Goal: Task Accomplishment & Management: Use online tool/utility

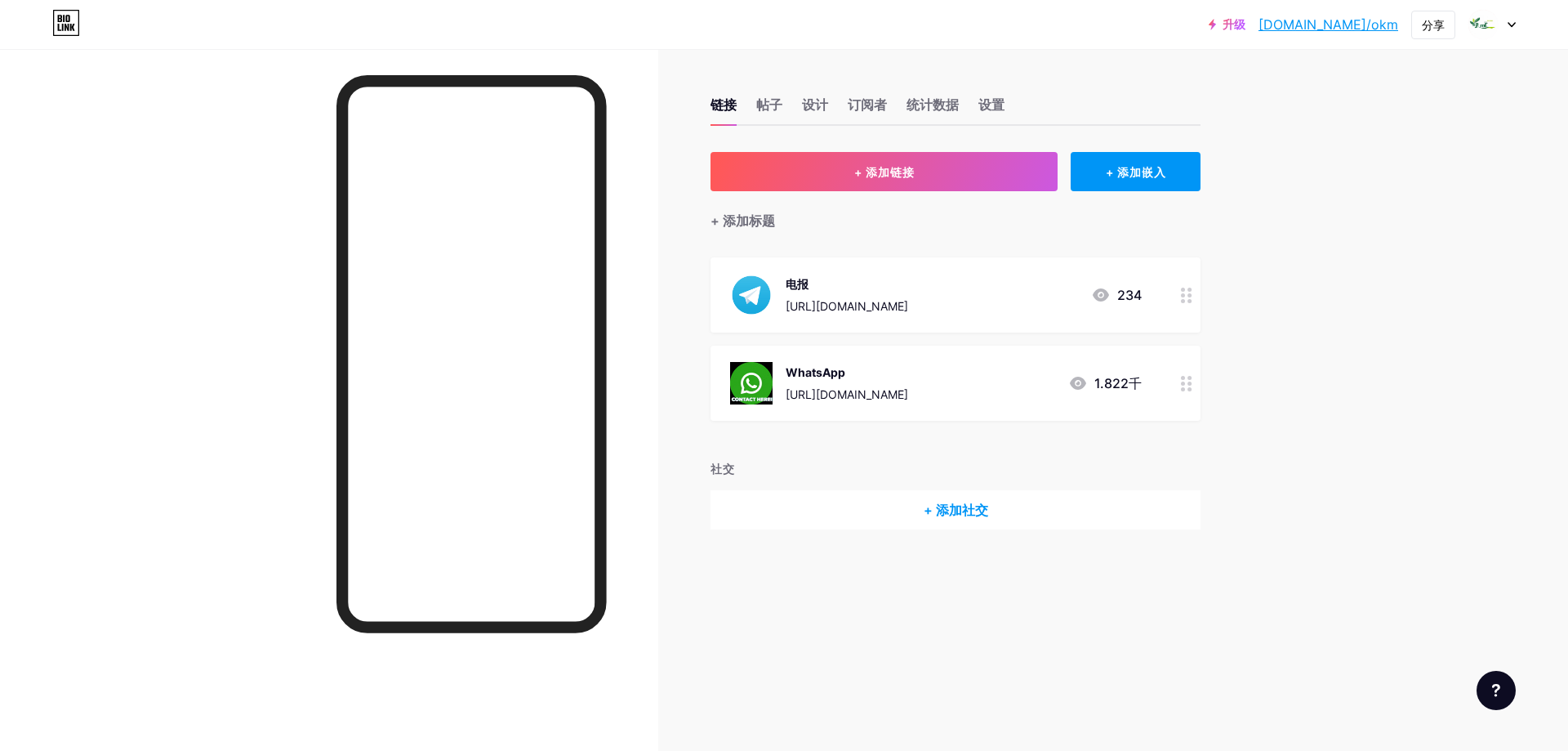
click at [988, 393] on div "WhatsApp [URL][DOMAIN_NAME] 1.822千" at bounding box center [935, 383] width 411 height 42
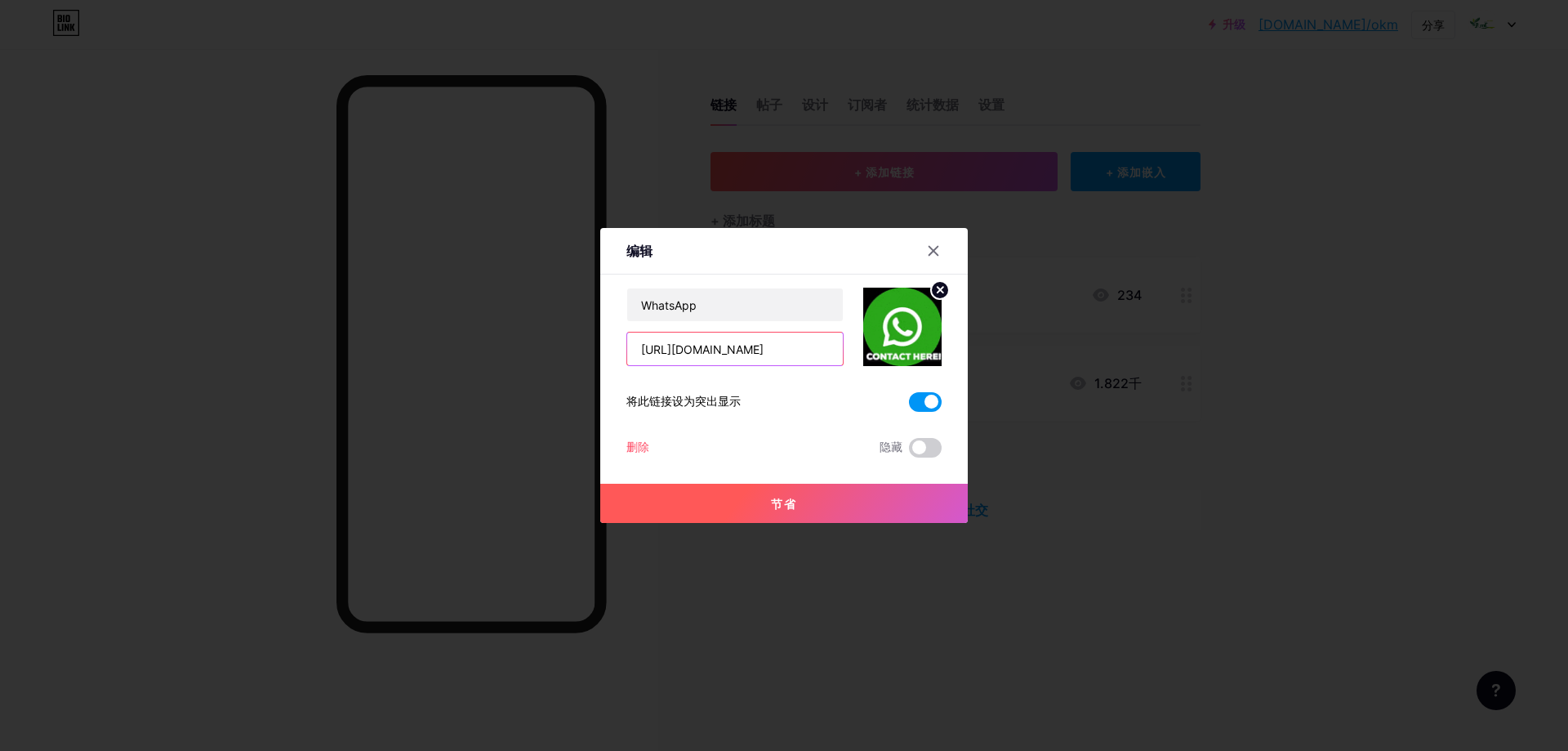
drag, startPoint x: 722, startPoint y: 350, endPoint x: 809, endPoint y: 349, distance: 87.0
click at [809, 349] on input "[URL][DOMAIN_NAME]" at bounding box center [735, 349] width 216 height 32
paste input "1 2895649870"
click at [728, 345] on input "[URL][DOMAIN_NAME] 2895649870" at bounding box center [735, 349] width 216 height 32
type input "[URL][DOMAIN_NAME]"
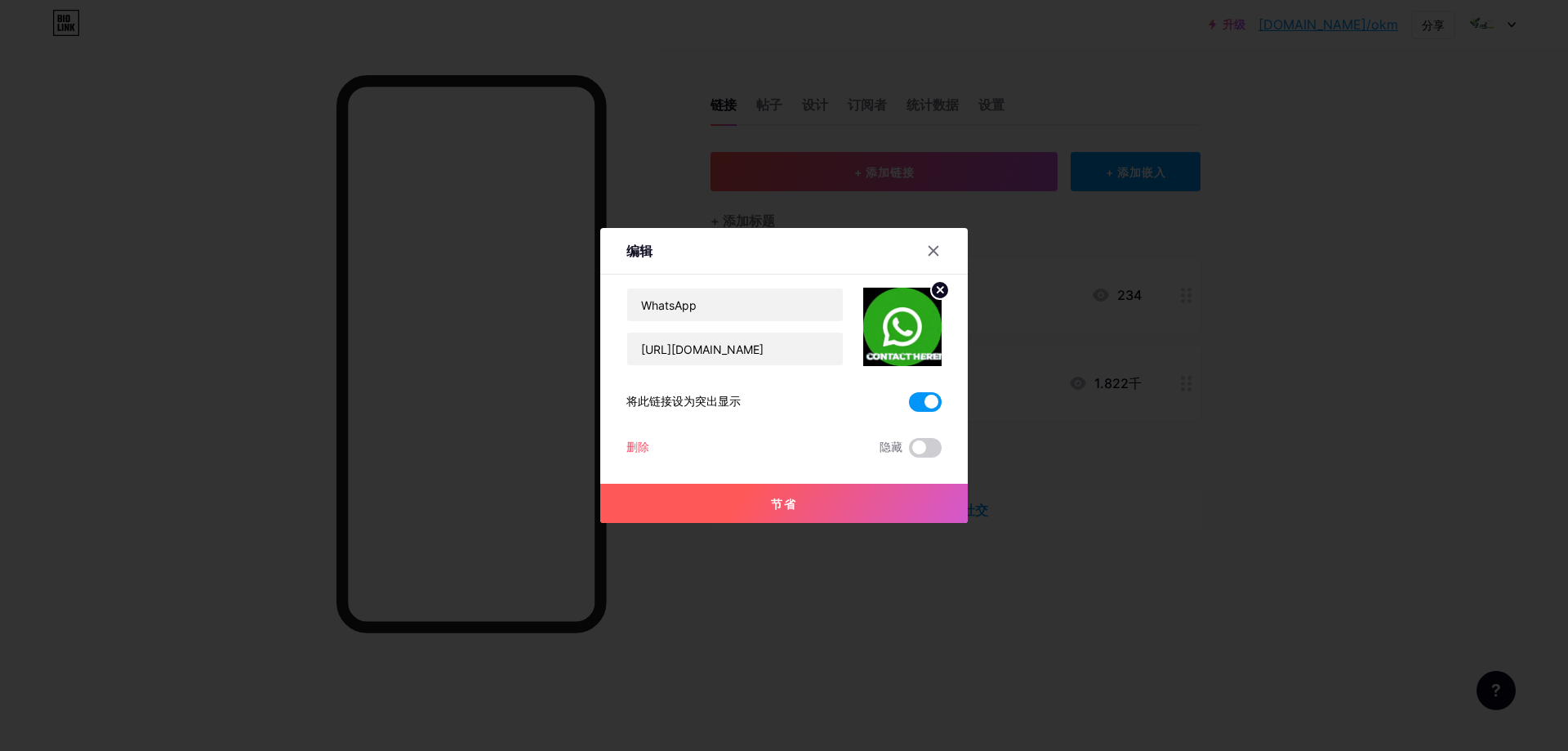
click at [804, 496] on button "节省" at bounding box center [784, 504] width 367 height 39
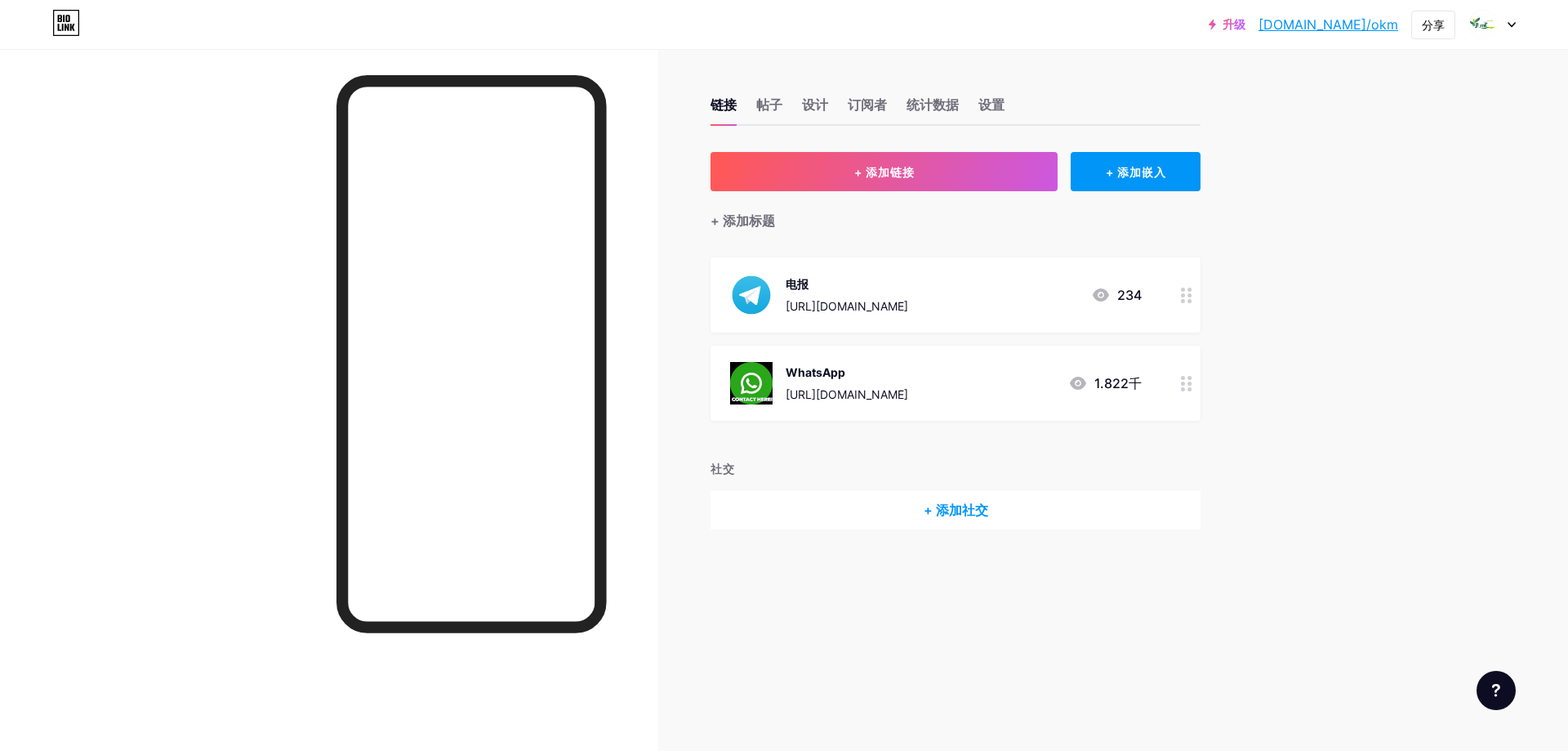
click at [874, 379] on div "WhatsApp" at bounding box center [847, 372] width 123 height 17
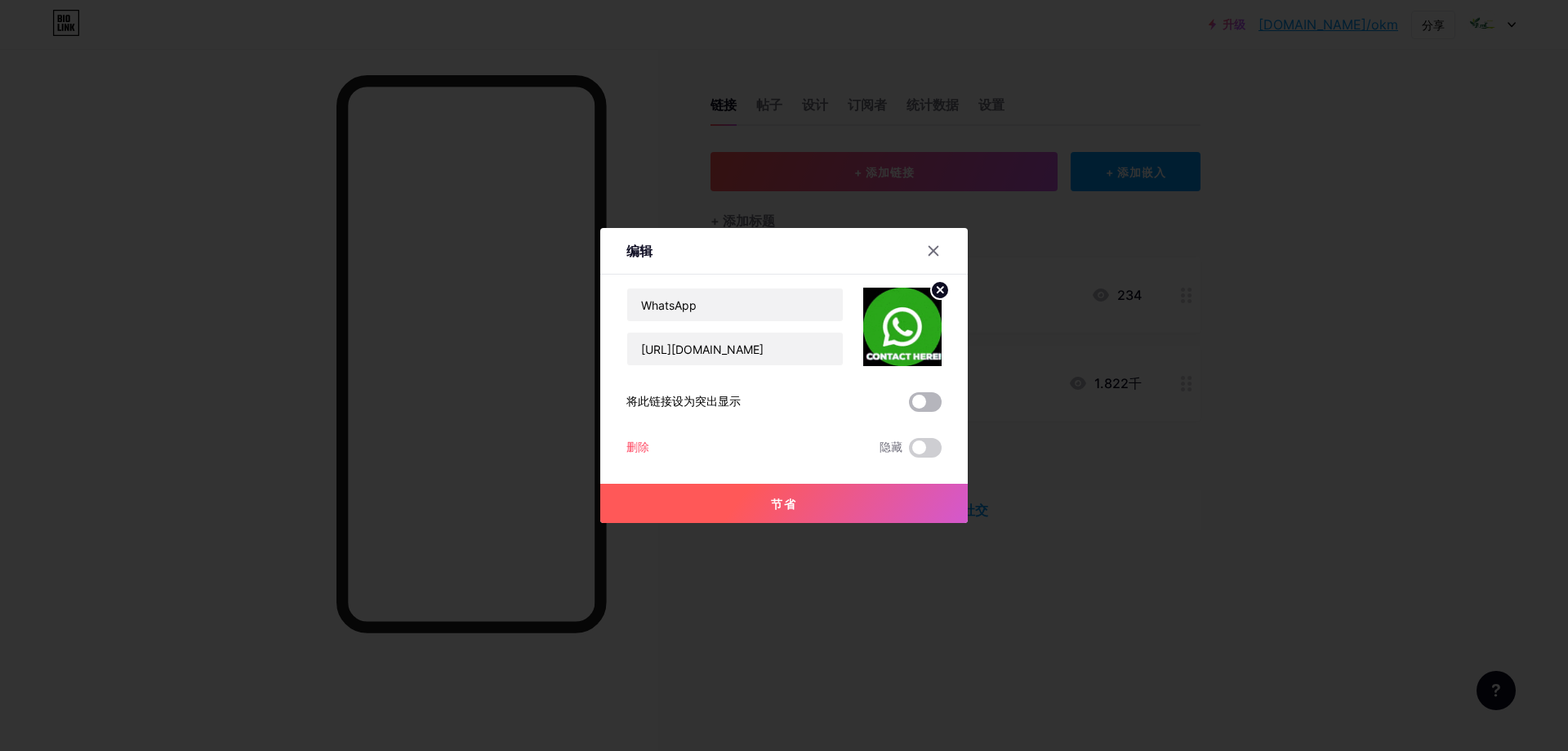
click at [919, 401] on span at bounding box center [926, 402] width 32 height 20
click at [909, 406] on input "checkbox" at bounding box center [909, 406] width 0 height 0
click at [781, 503] on font "节省" at bounding box center [784, 503] width 26 height 13
